Goal: Navigation & Orientation: Find specific page/section

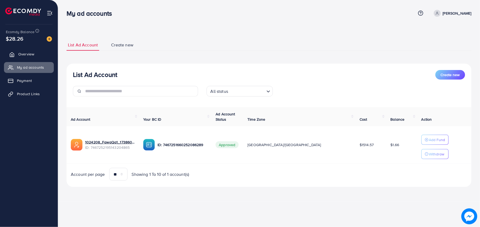
click at [38, 52] on link "Overview" at bounding box center [29, 54] width 50 height 11
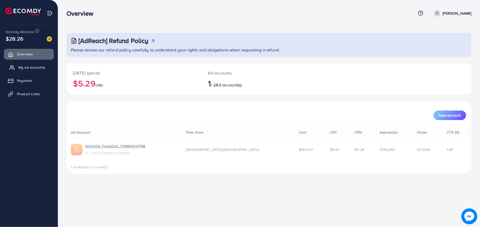
click at [38, 64] on link "My ad accounts" at bounding box center [29, 67] width 50 height 11
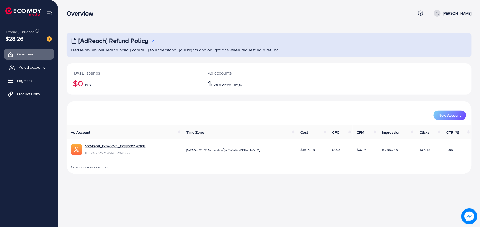
click at [34, 67] on span "My ad accounts" at bounding box center [31, 67] width 27 height 5
